Goal: Check status: Check status

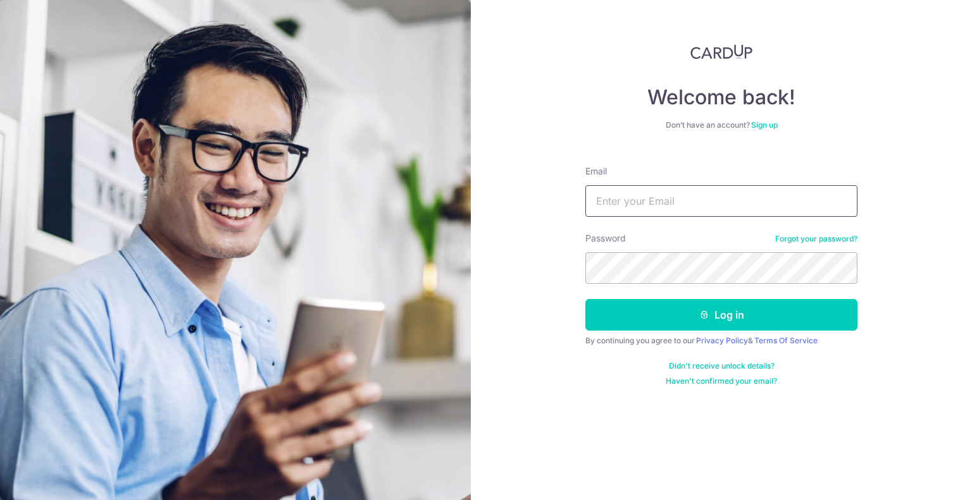
click at [687, 202] on input "Email" at bounding box center [721, 201] width 272 height 32
type input "[EMAIL_ADDRESS][DOMAIN_NAME]"
click at [585, 299] on button "Log in" at bounding box center [721, 315] width 272 height 32
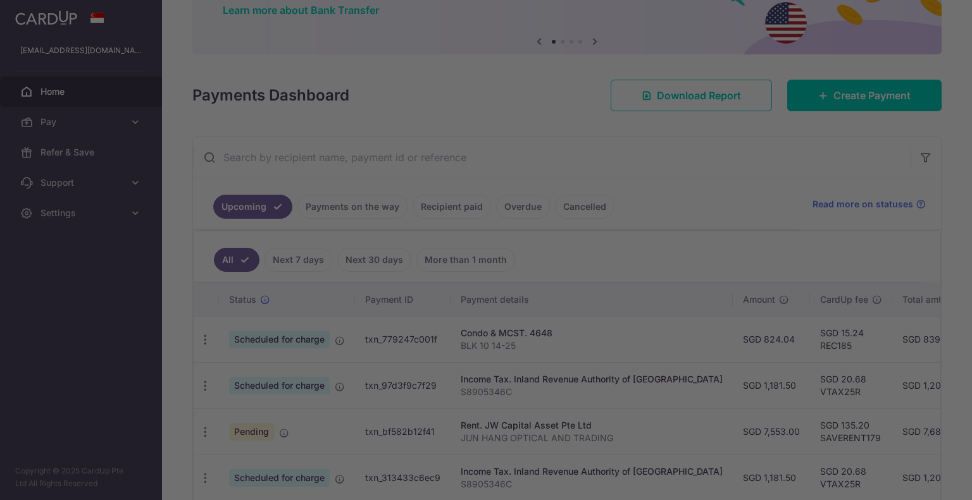
scroll to position [127, 0]
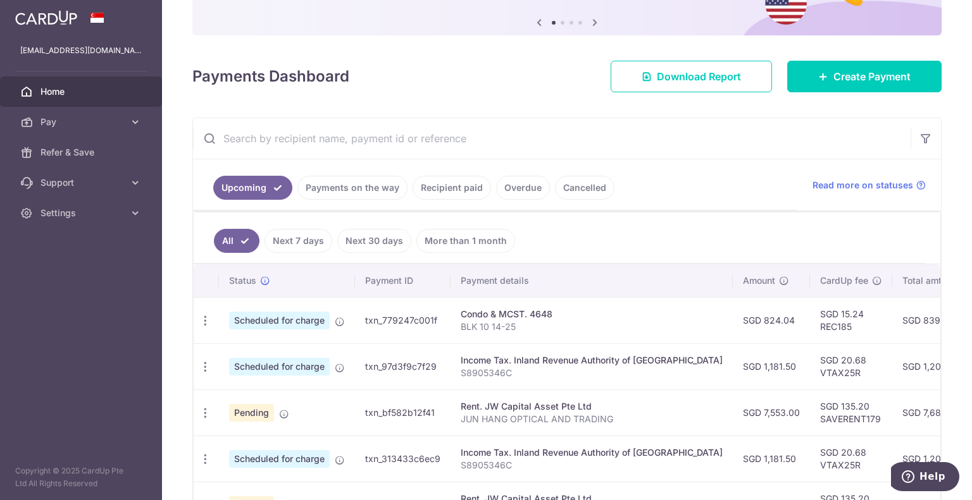
click at [285, 242] on link "Next 7 days" at bounding box center [298, 241] width 68 height 24
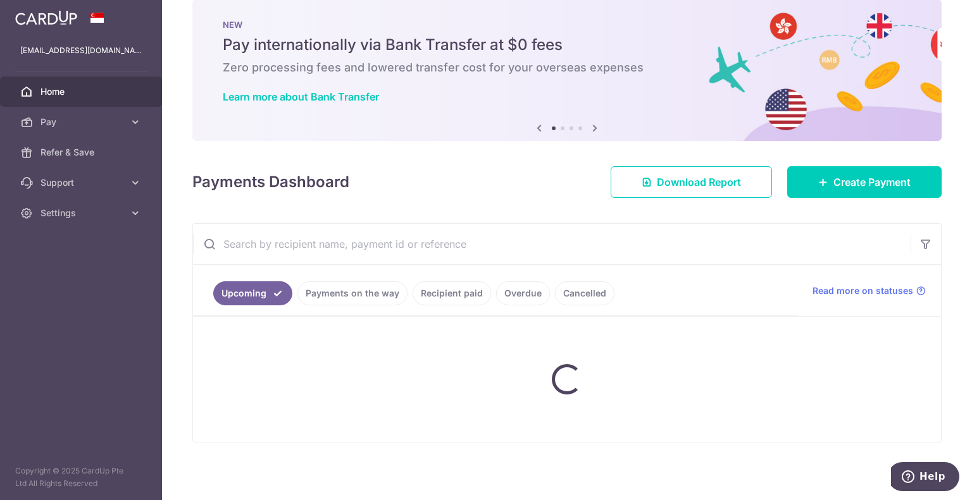
scroll to position [115, 0]
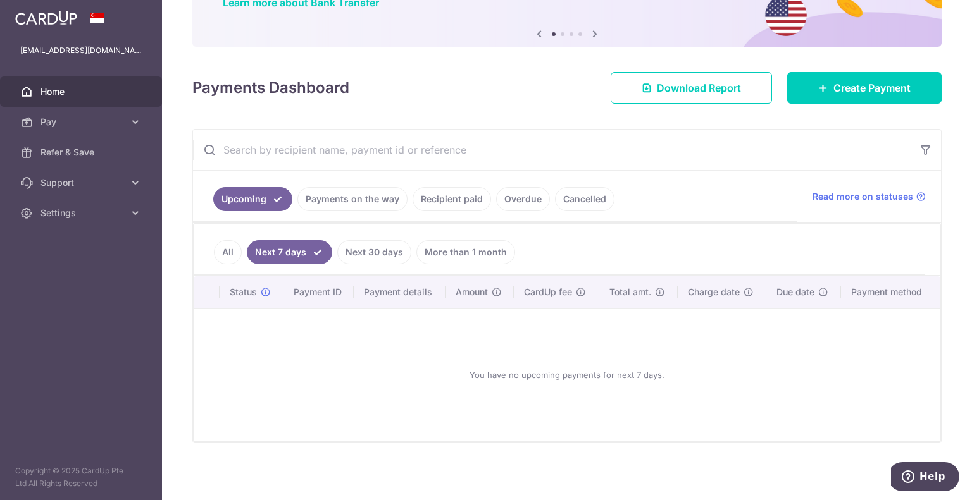
click at [234, 245] on link "All" at bounding box center [228, 252] width 28 height 24
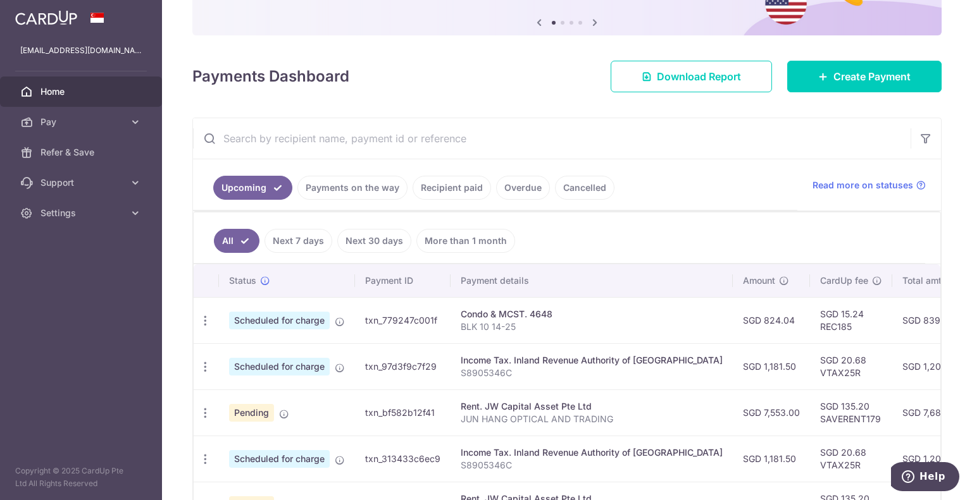
scroll to position [190, 0]
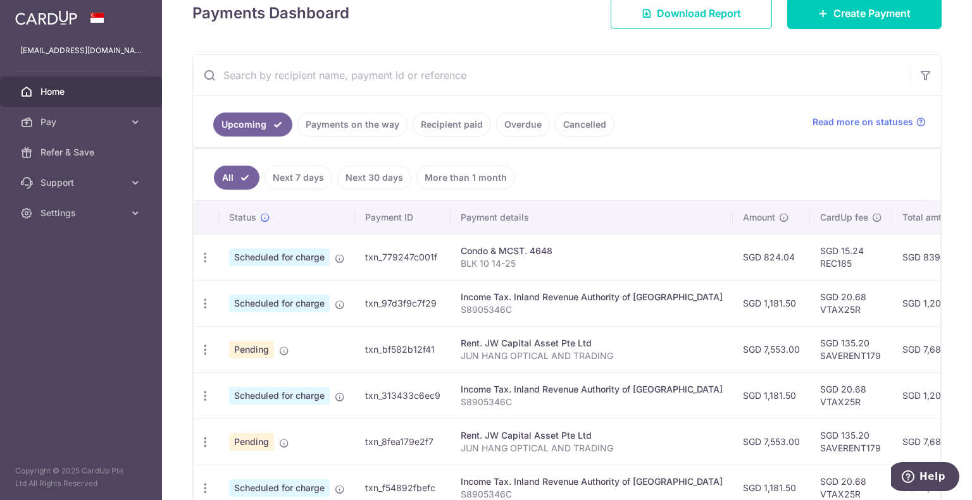
click at [240, 252] on span "Scheduled for charge" at bounding box center [279, 258] width 101 height 18
click at [202, 257] on icon "button" at bounding box center [205, 257] width 13 height 13
click at [346, 255] on td "Scheduled for charge" at bounding box center [287, 257] width 136 height 46
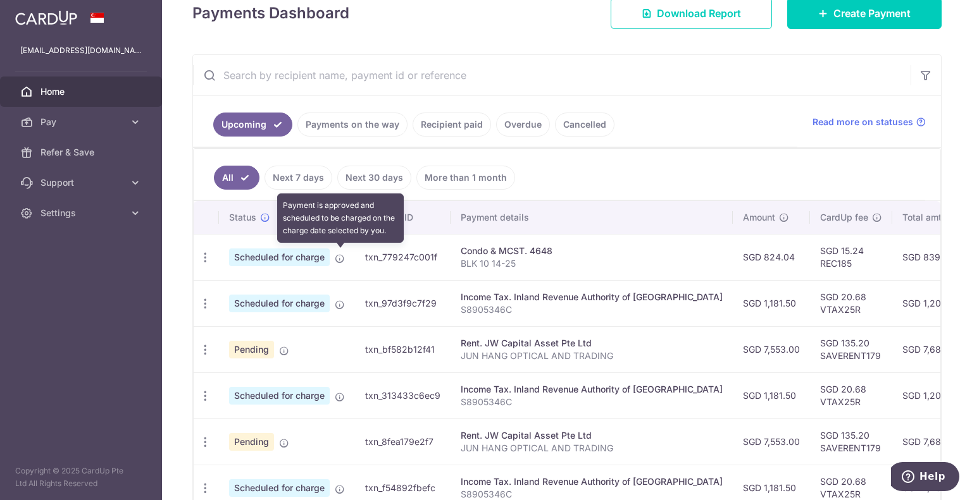
click at [338, 256] on icon at bounding box center [340, 259] width 10 height 10
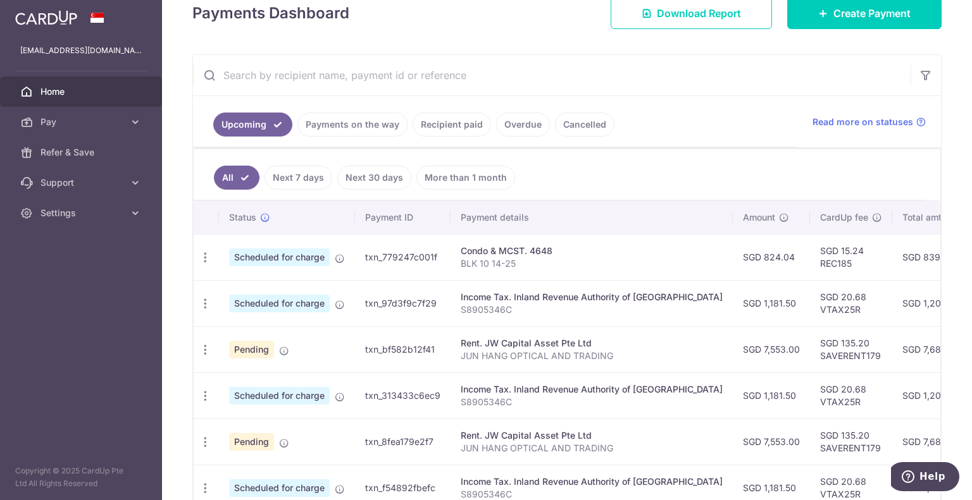
click at [382, 177] on link "Next 30 days" at bounding box center [374, 178] width 74 height 24
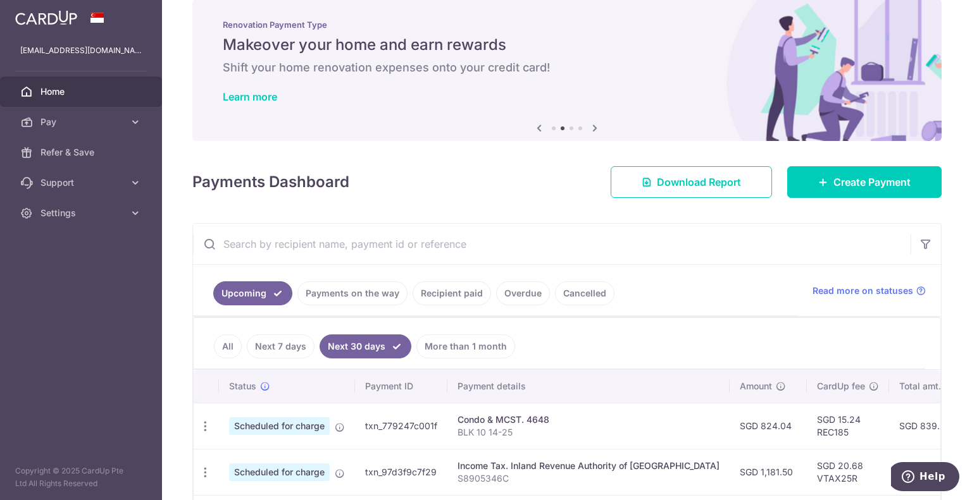
scroll to position [128, 0]
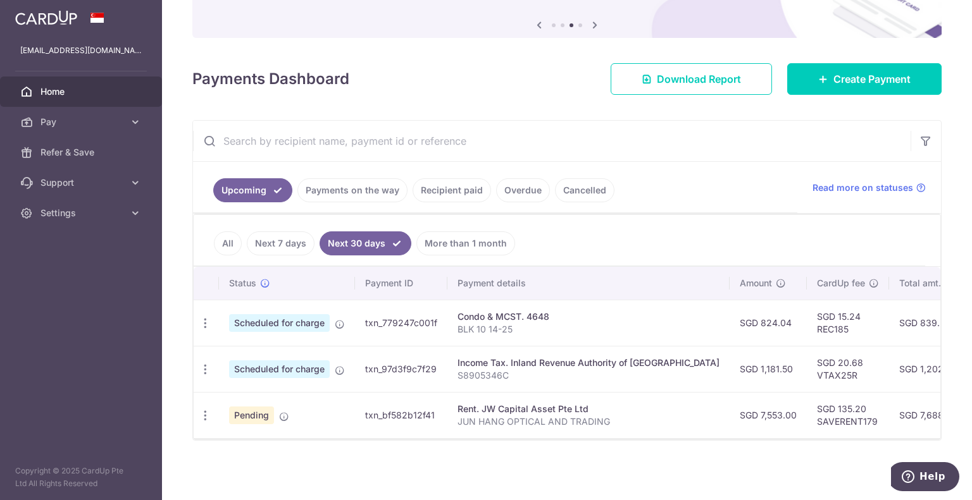
click at [240, 240] on link "All" at bounding box center [228, 244] width 28 height 24
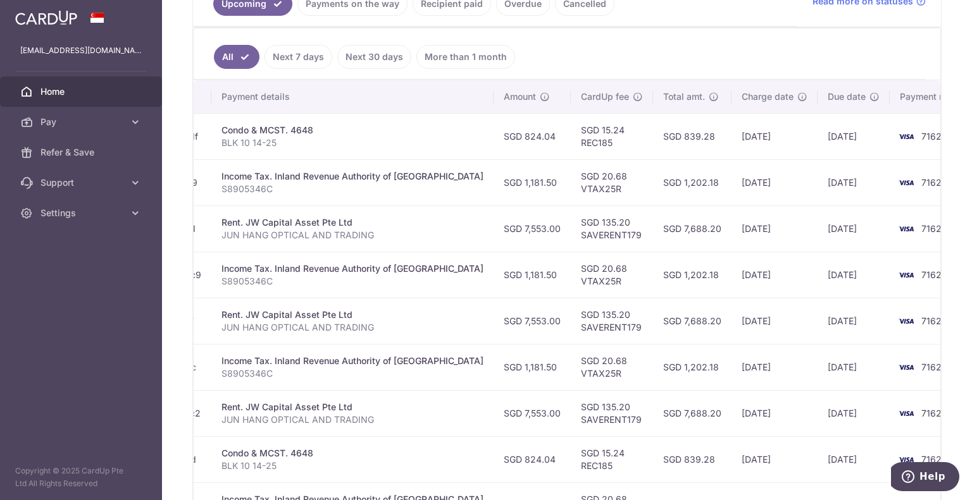
scroll to position [253, 0]
